Goal: Information Seeking & Learning: Learn about a topic

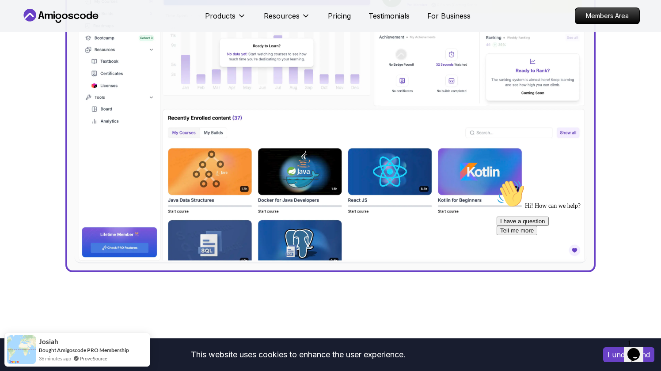
scroll to position [367, 0]
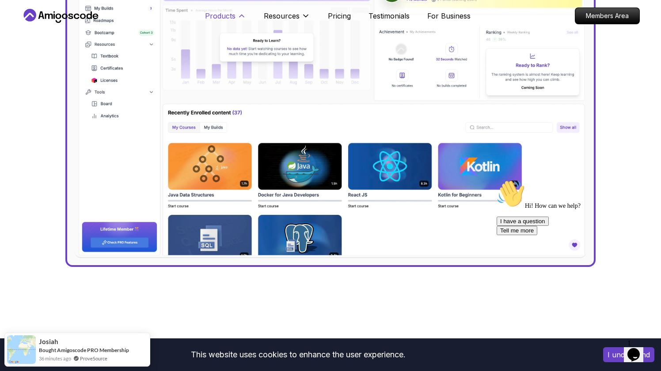
click at [233, 19] on p "Products" at bounding box center [220, 16] width 30 height 11
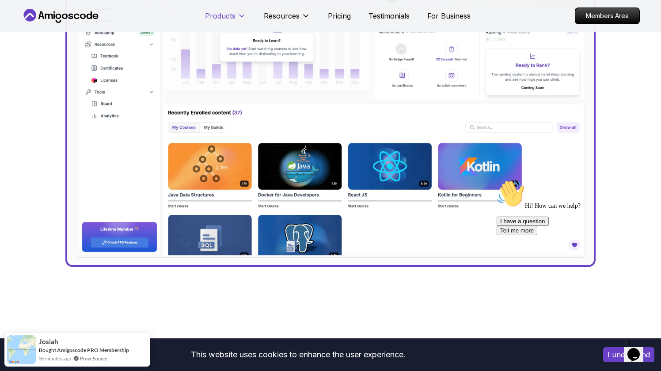
click at [233, 19] on p "Products" at bounding box center [220, 16] width 30 height 11
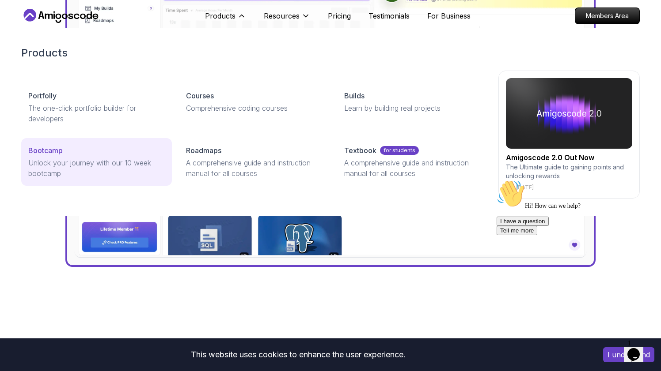
click at [54, 148] on p "Bootcamp" at bounding box center [45, 150] width 34 height 11
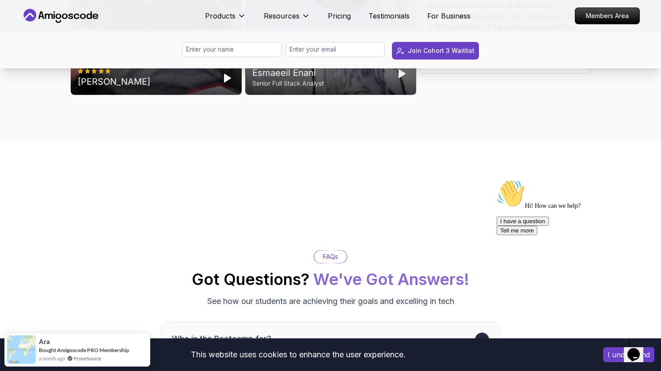
scroll to position [2956, 0]
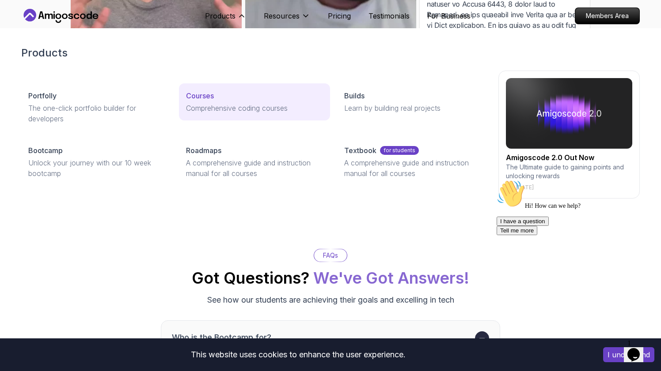
click at [215, 98] on div "Courses" at bounding box center [254, 96] width 136 height 11
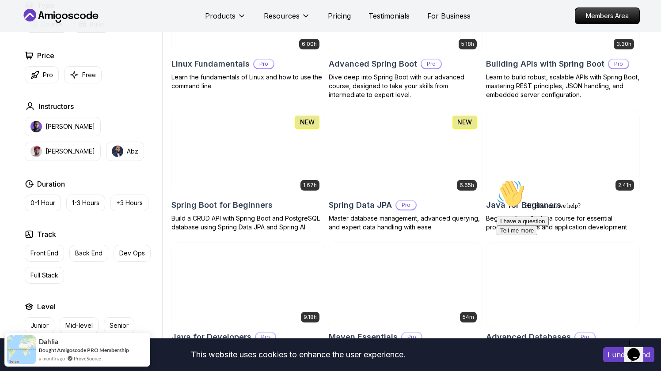
scroll to position [309, 0]
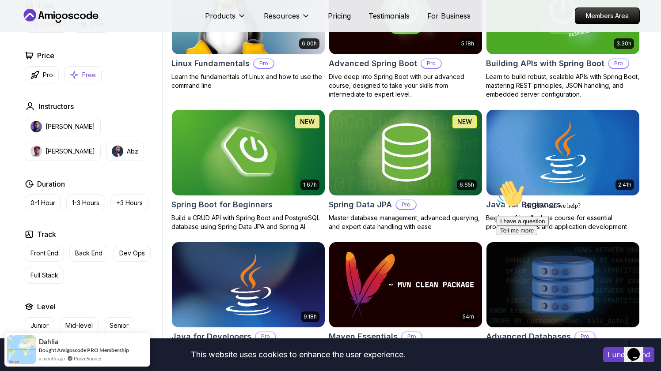
click at [86, 75] on p "Free" at bounding box center [89, 75] width 14 height 9
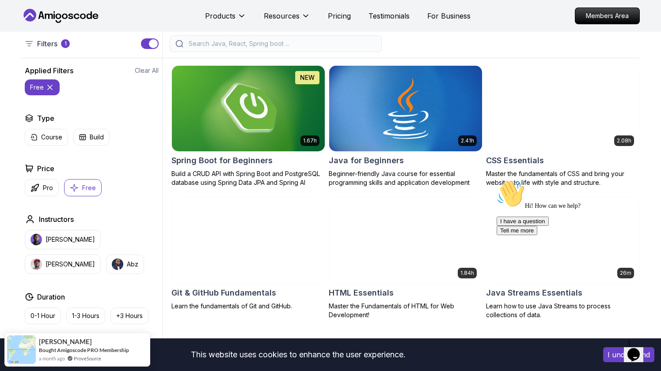
scroll to position [191, 0]
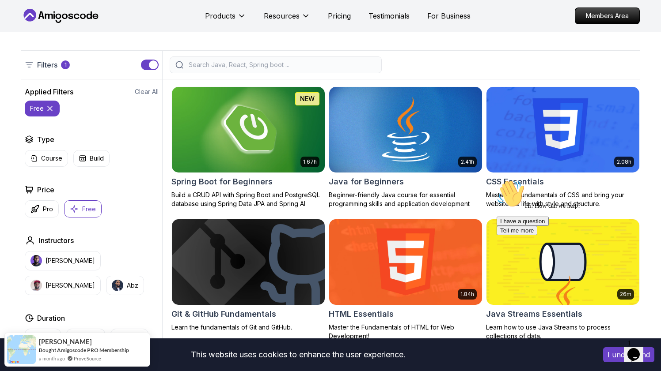
click at [367, 185] on h2 "Java for Beginners" at bounding box center [366, 182] width 75 height 12
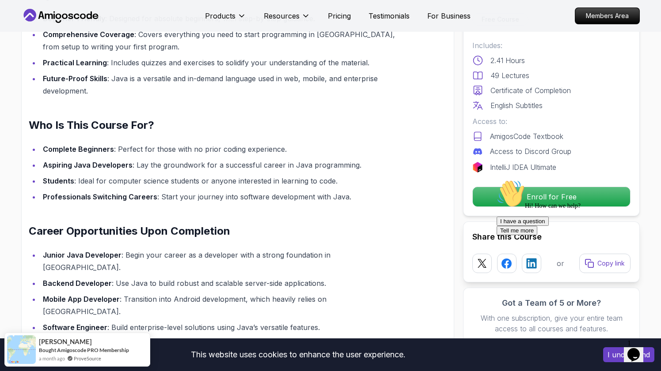
scroll to position [840, 0]
